Goal: Task Accomplishment & Management: Manage account settings

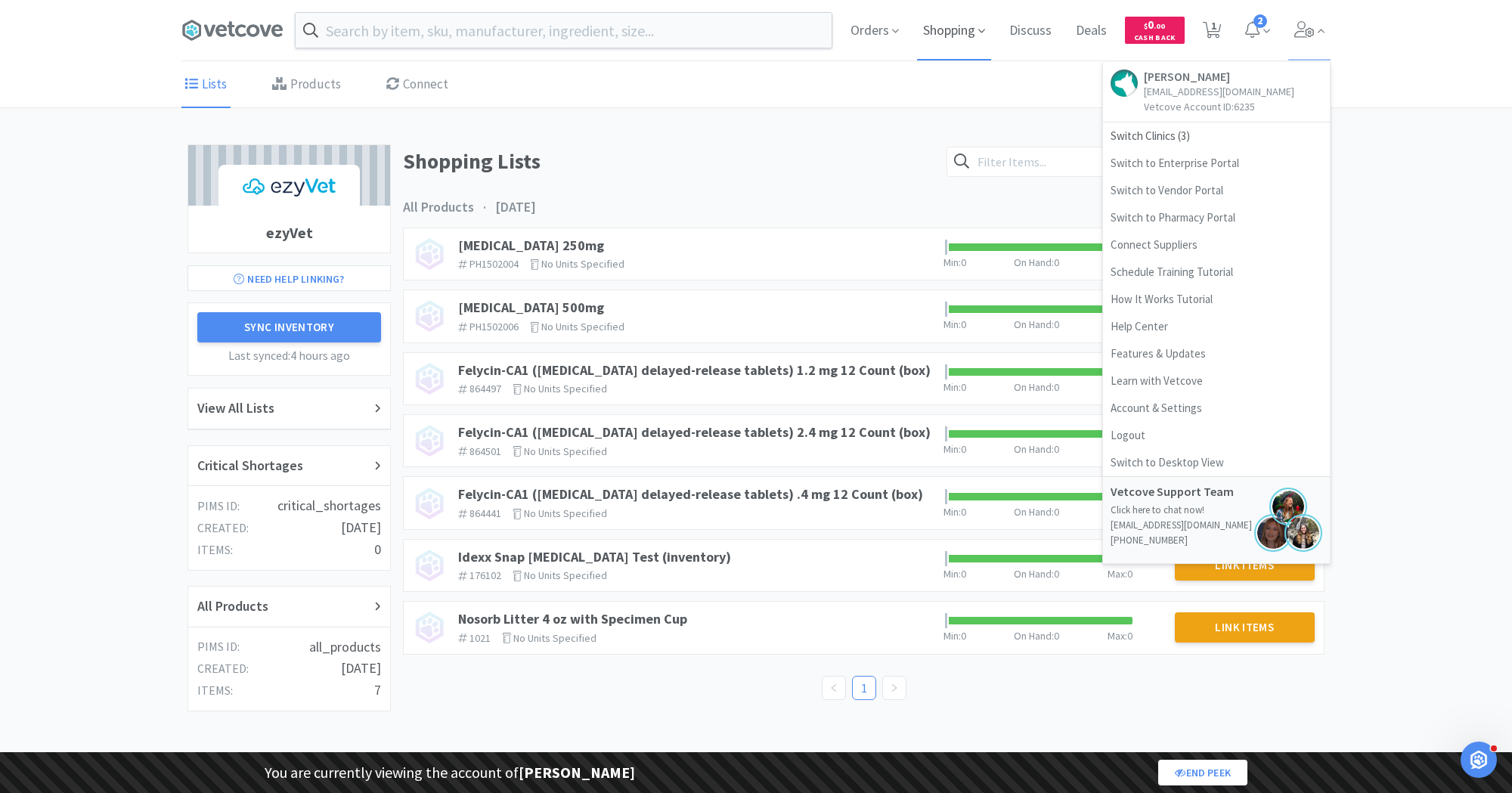
click at [942, 31] on span "Shopping" at bounding box center [954, 30] width 74 height 60
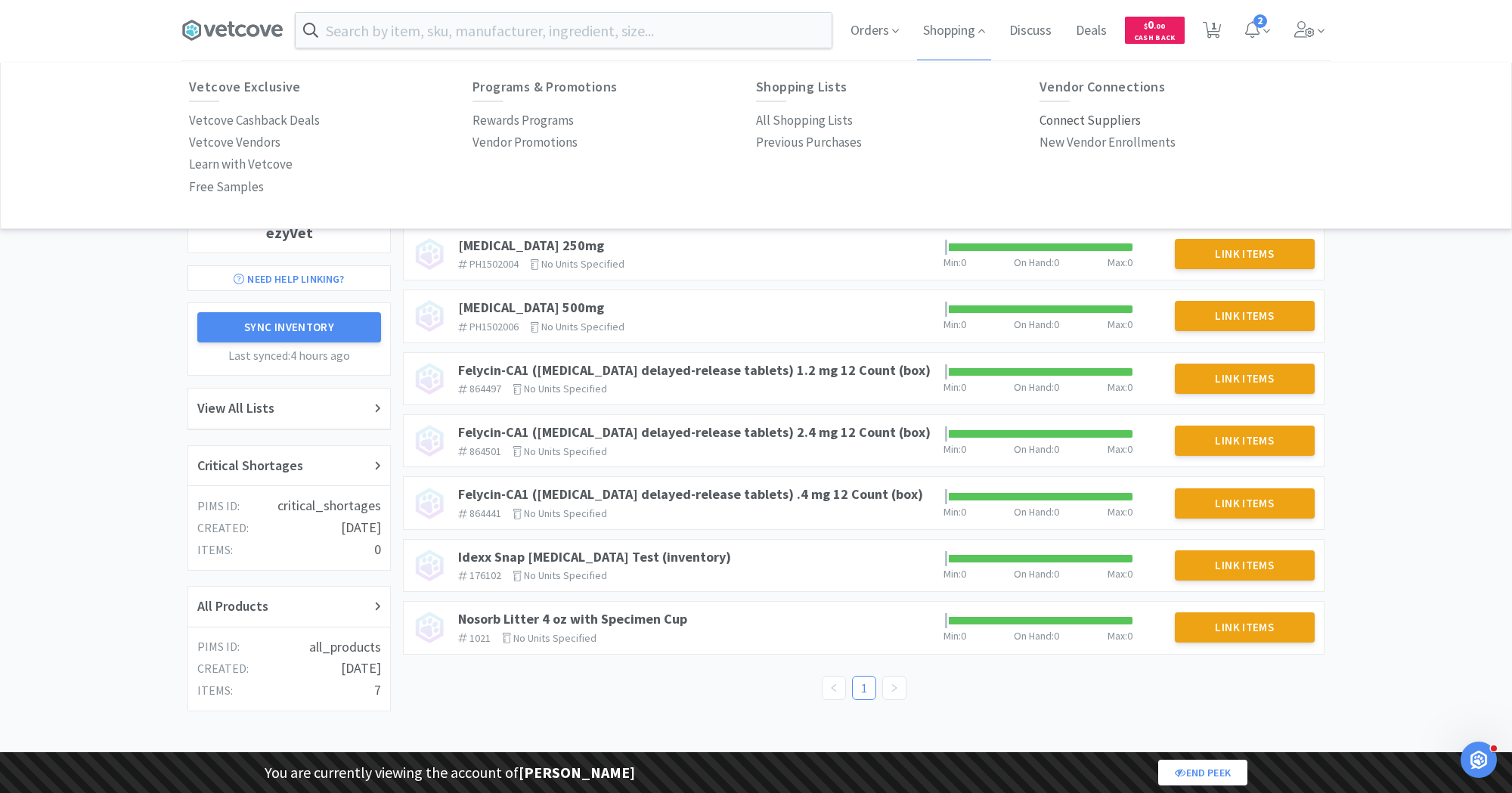
click at [1073, 118] on p "Connect Suppliers" at bounding box center [1091, 121] width 102 height 21
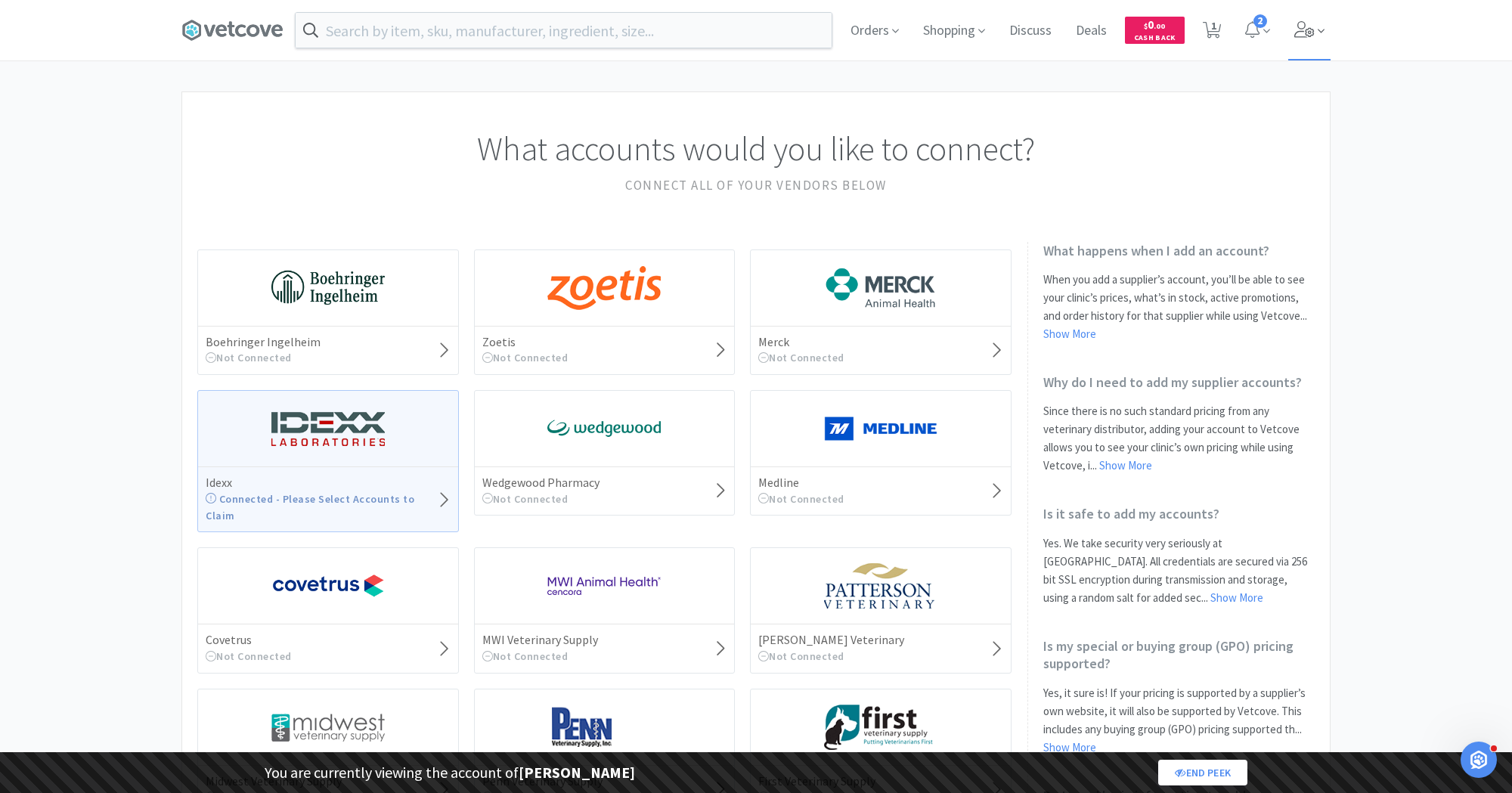
click at [1315, 27] on span at bounding box center [1310, 30] width 43 height 60
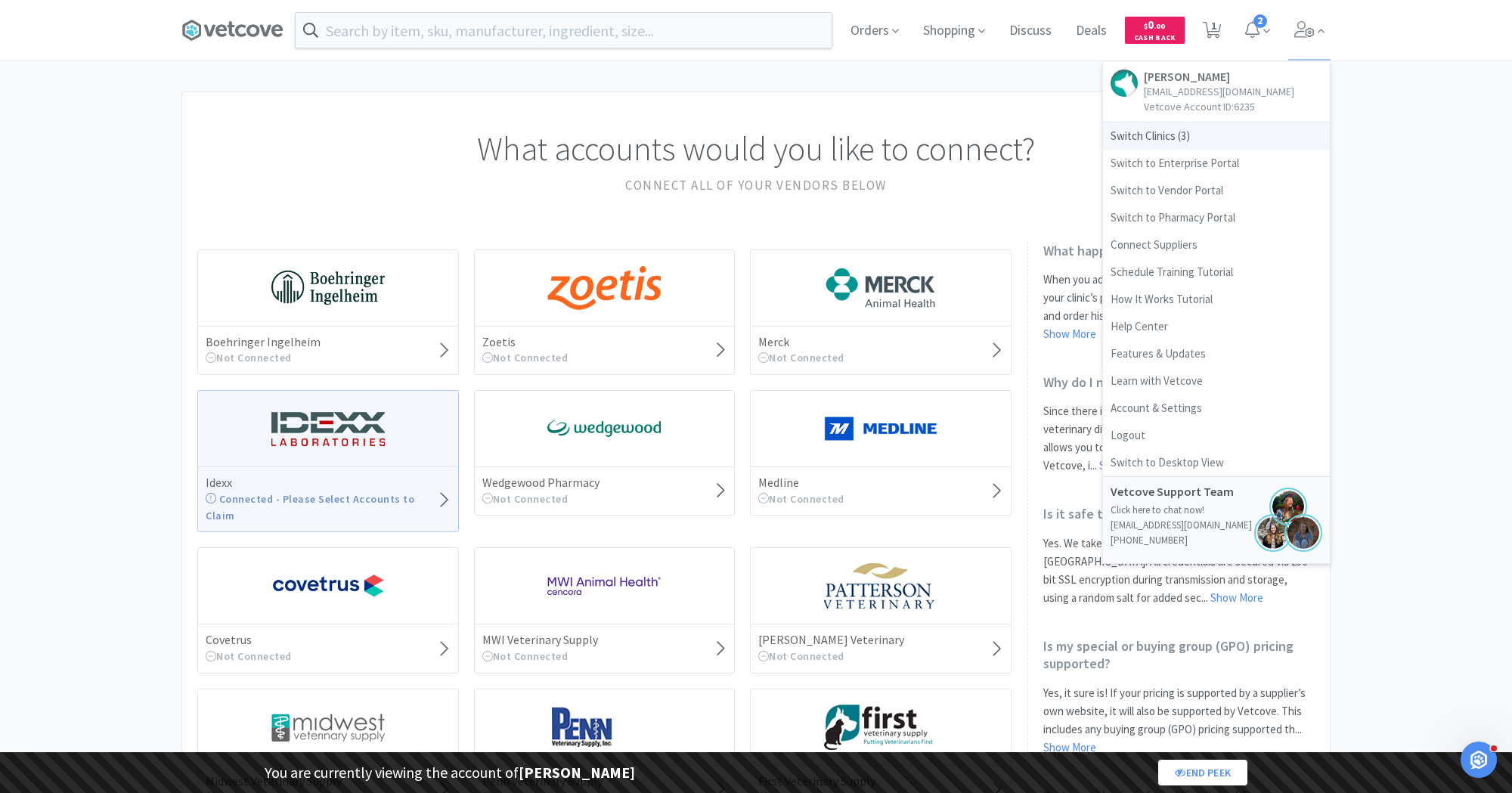
click at [1157, 137] on span "Switch Clinics ( 3 )" at bounding box center [1216, 136] width 227 height 28
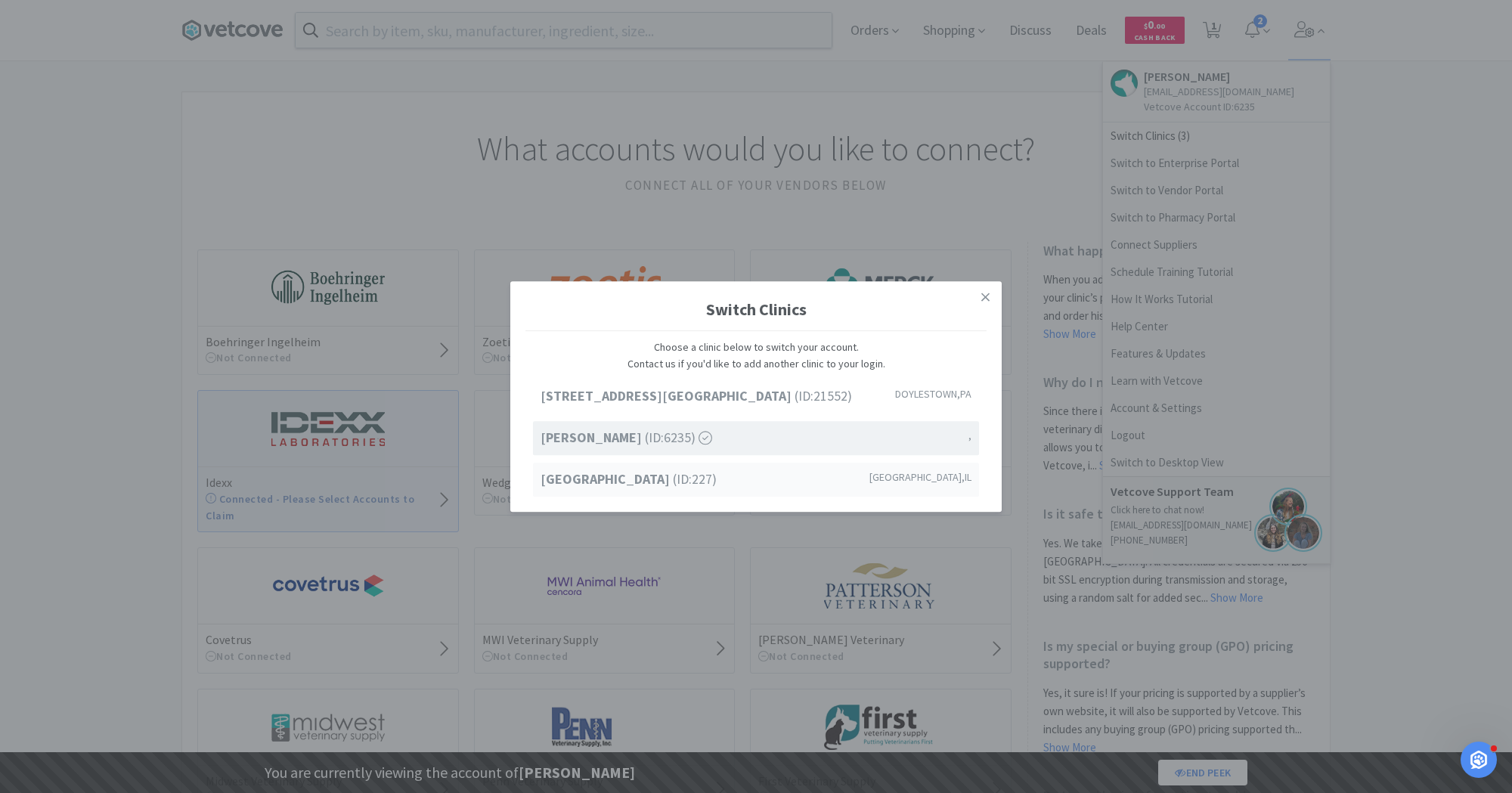
click at [662, 479] on strong "[GEOGRAPHIC_DATA]" at bounding box center [607, 479] width 133 height 17
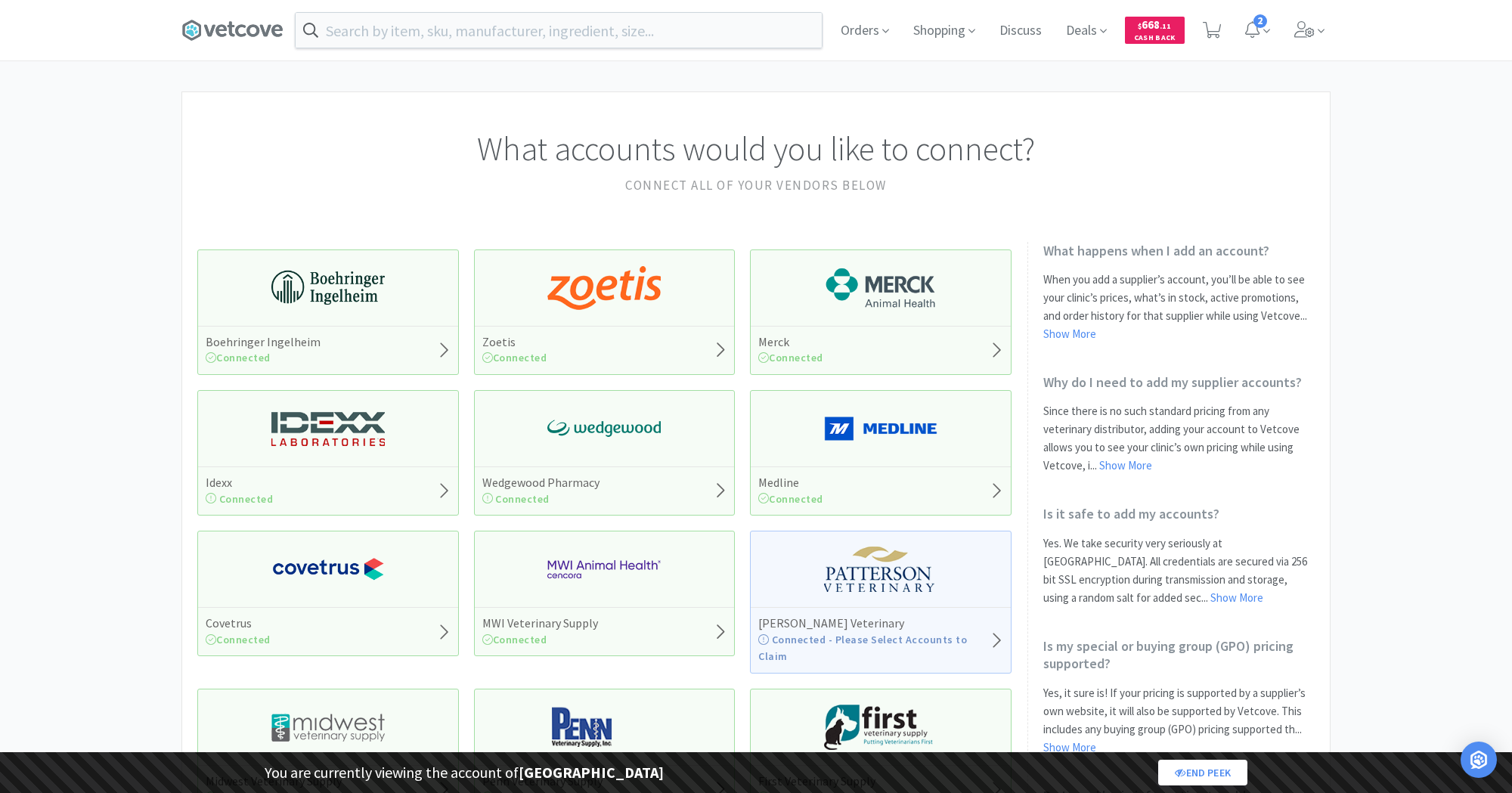
click at [624, 287] on img at bounding box center [604, 288] width 114 height 46
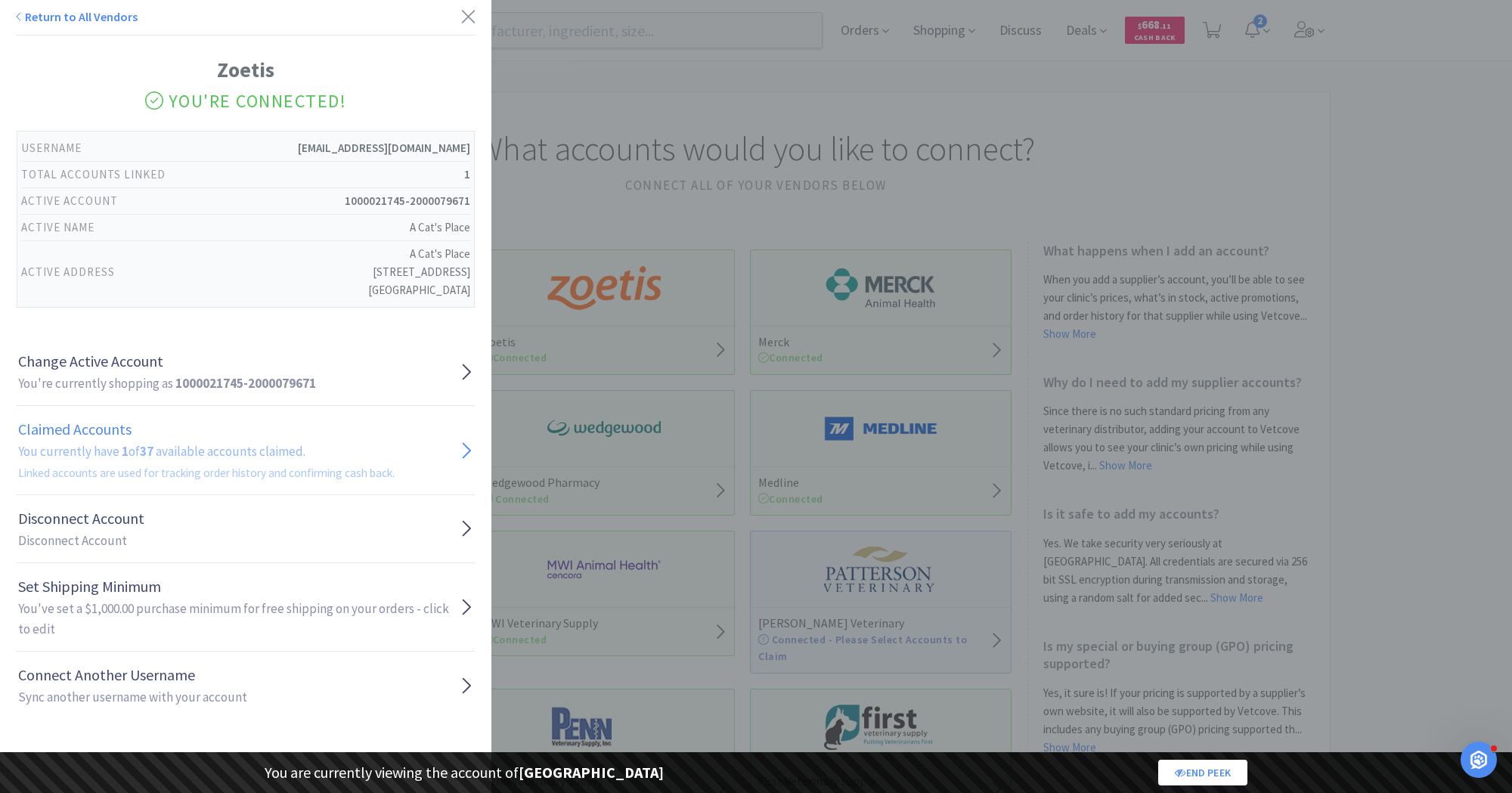
click at [235, 453] on h2 "You currently have 1 of 37 available accounts claimed. Linked accounts are used…" at bounding box center [206, 462] width 376 height 40
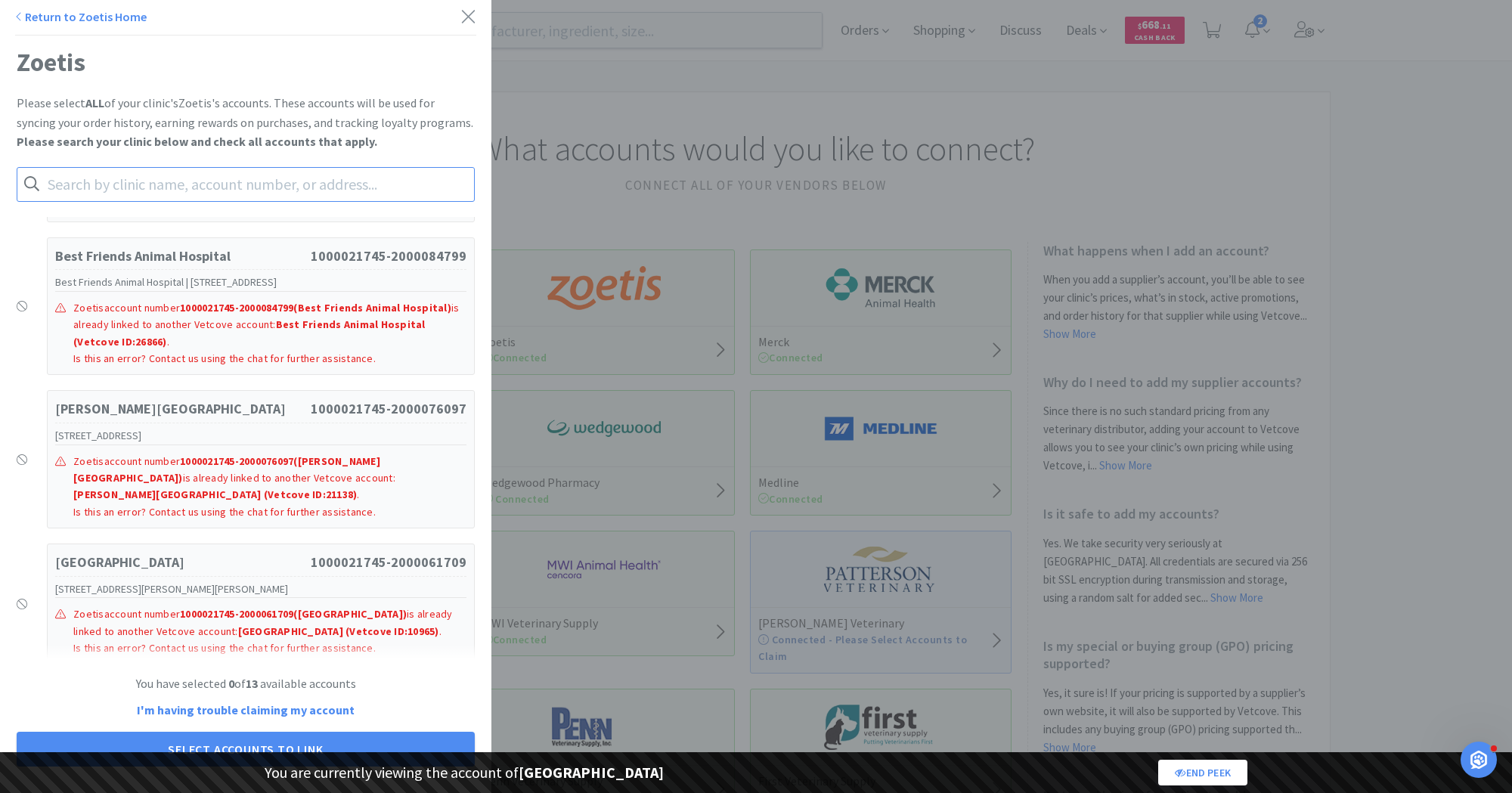
click at [157, 177] on input "text" at bounding box center [246, 184] width 458 height 34
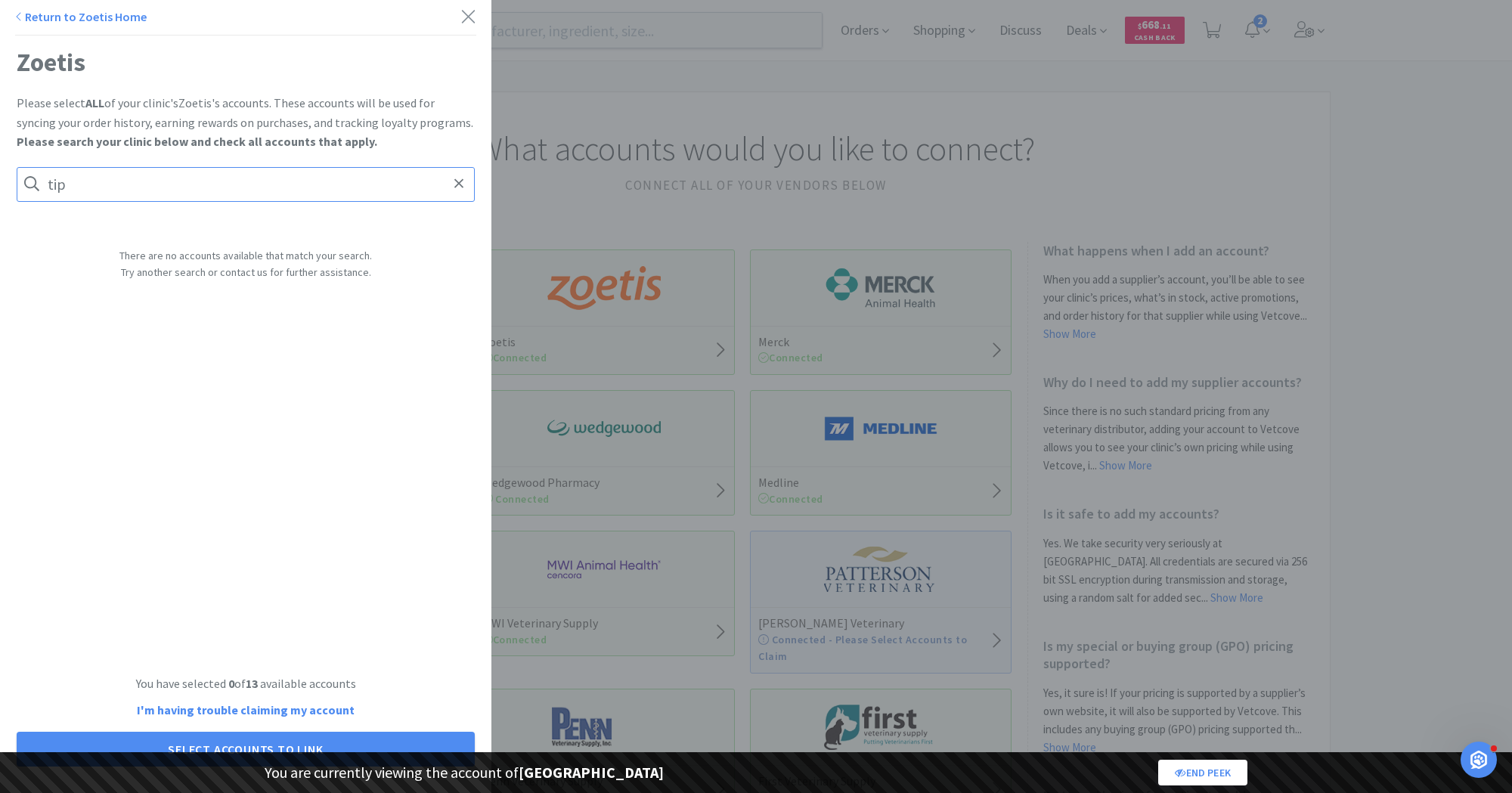
click at [84, 187] on input "tip" at bounding box center [246, 184] width 458 height 34
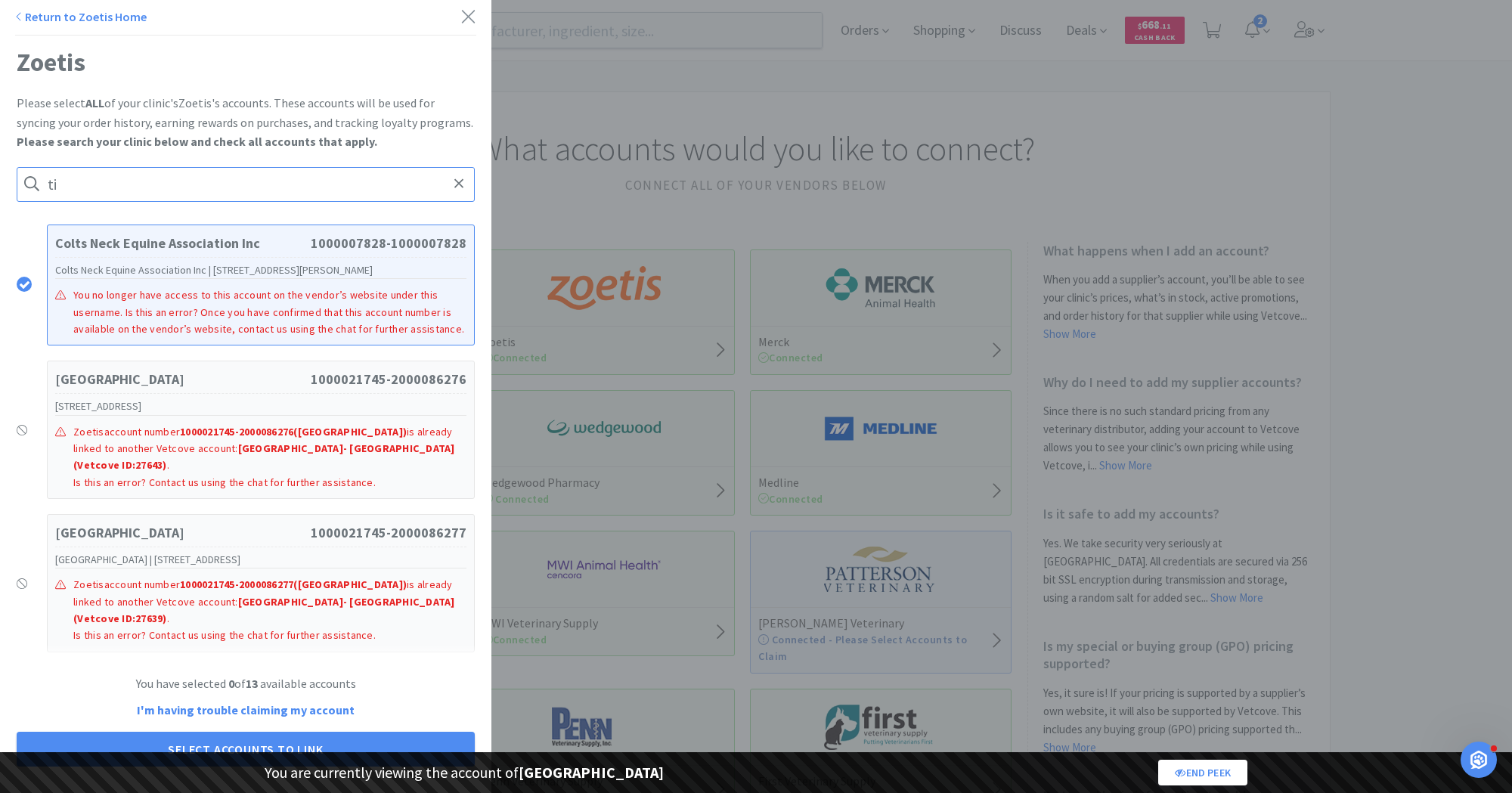
type input "t"
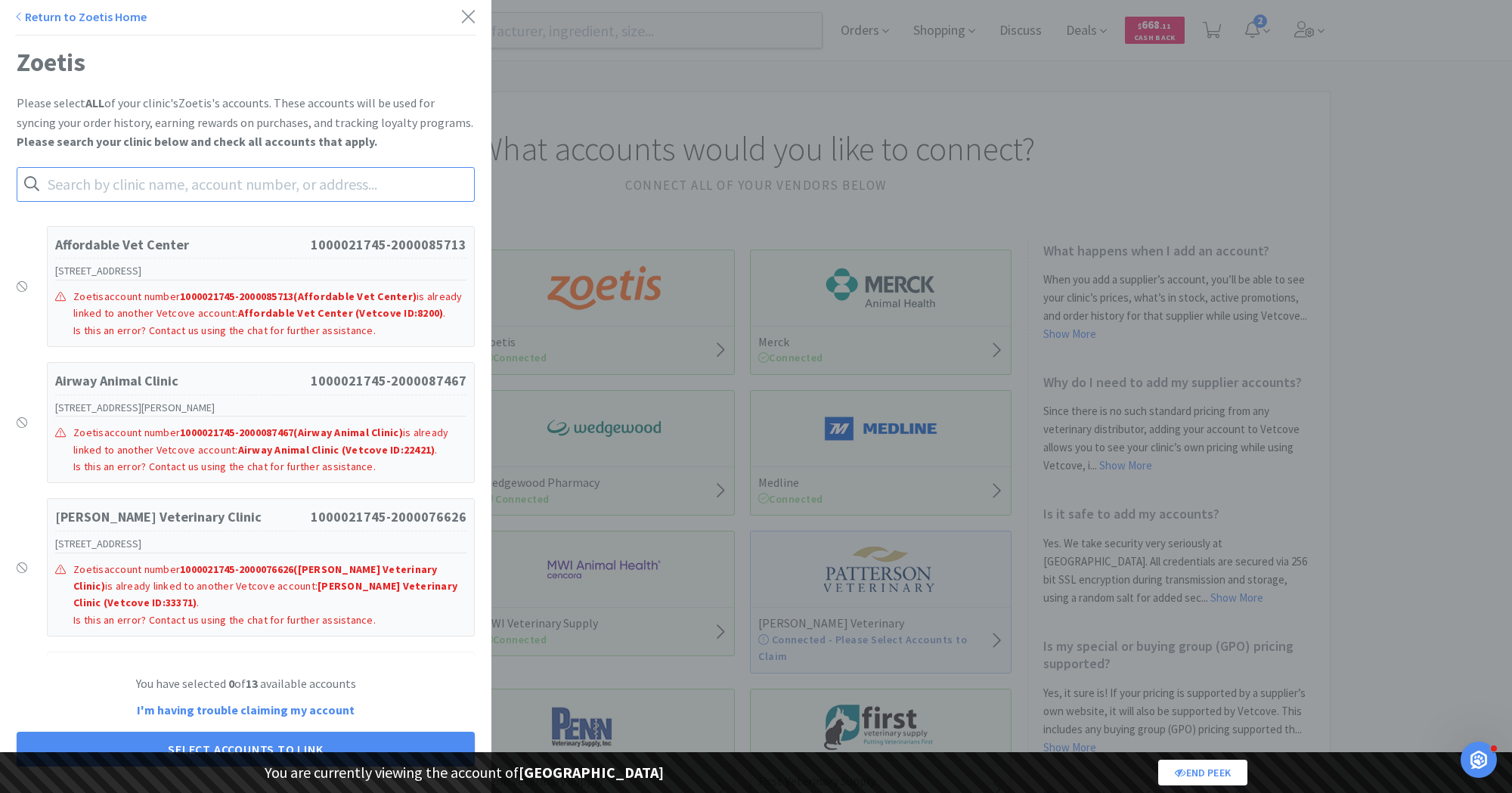
scroll to position [1022, 0]
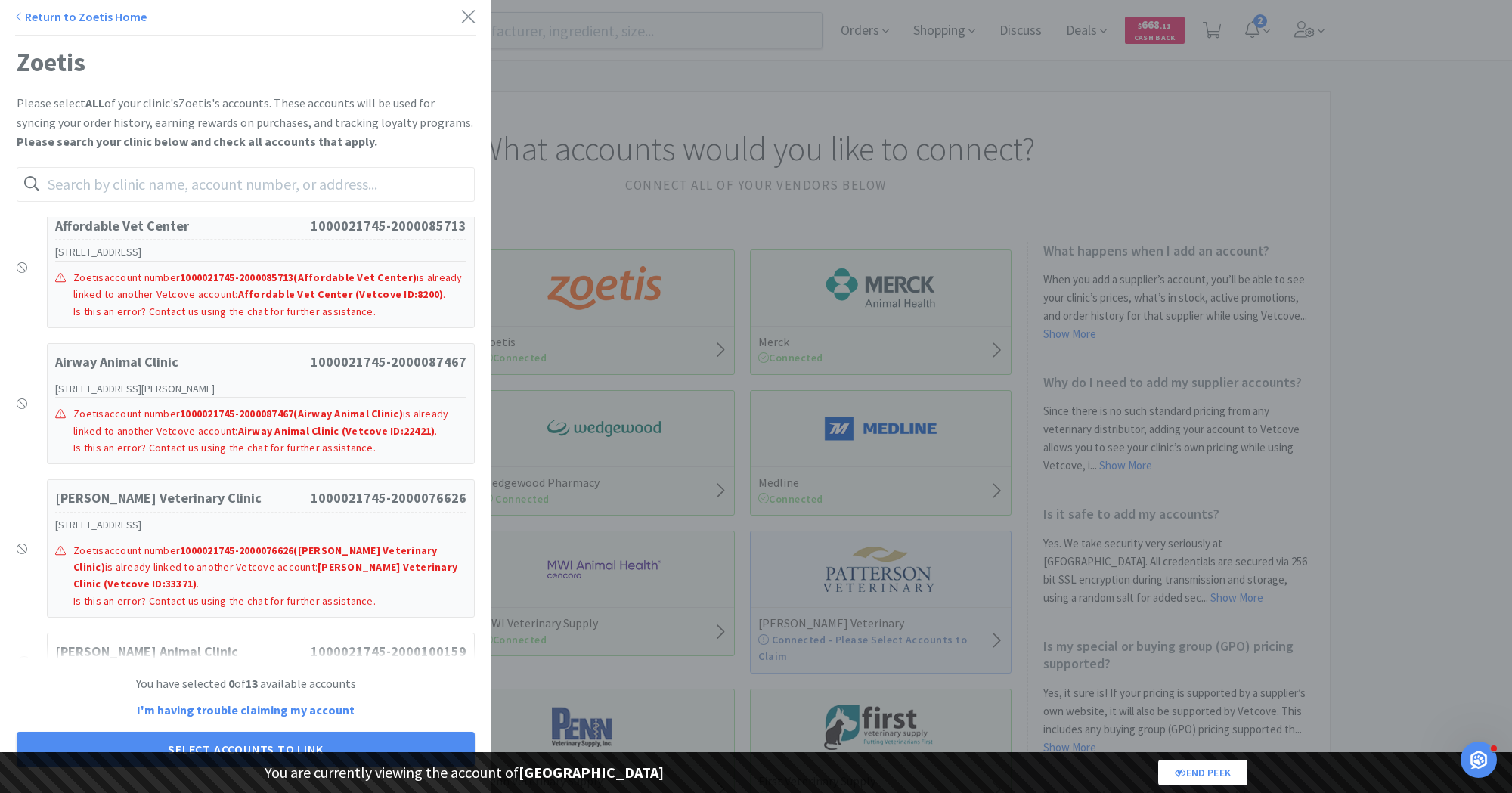
click at [53, 21] on link "Return to Zoetis Home" at bounding box center [81, 17] width 132 height 15
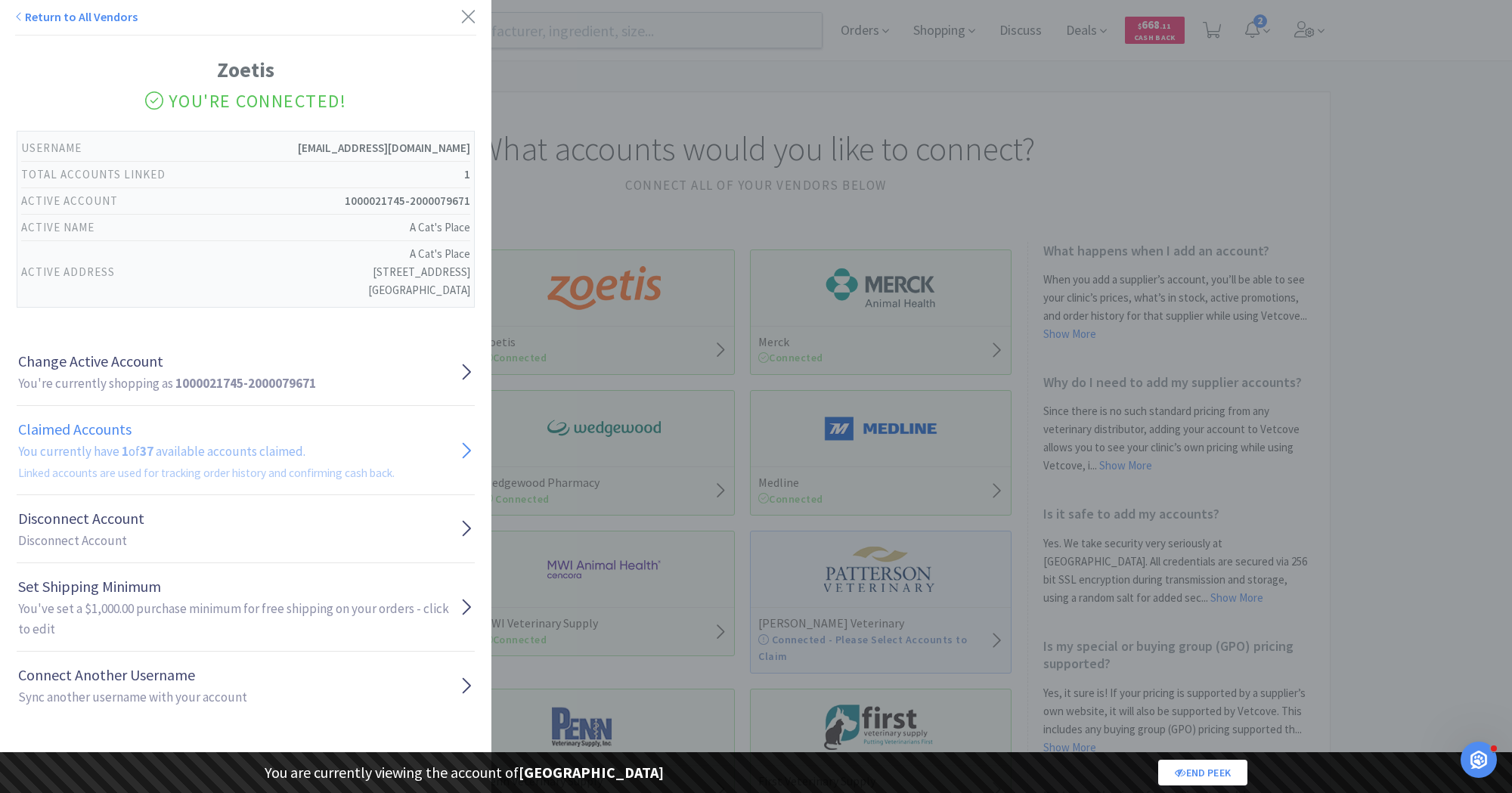
click at [181, 435] on h1 "Claimed Accounts" at bounding box center [206, 429] width 376 height 24
